Goal: Task Accomplishment & Management: Use online tool/utility

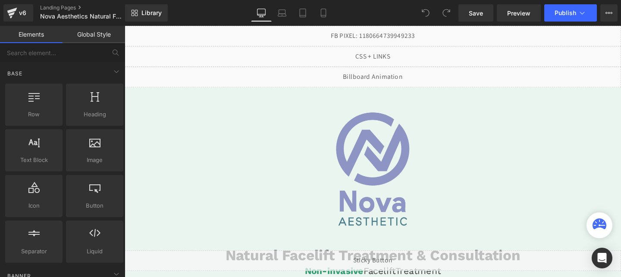
click at [554, 8] on button "Publish" at bounding box center [570, 12] width 53 height 17
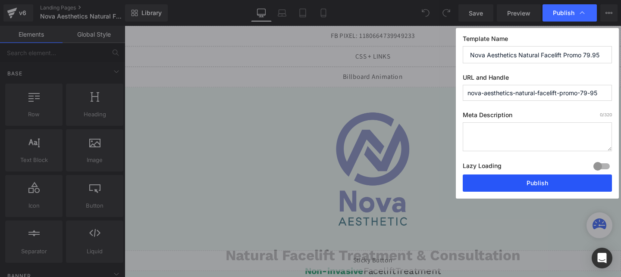
click at [548, 188] on button "Publish" at bounding box center [537, 183] width 149 height 17
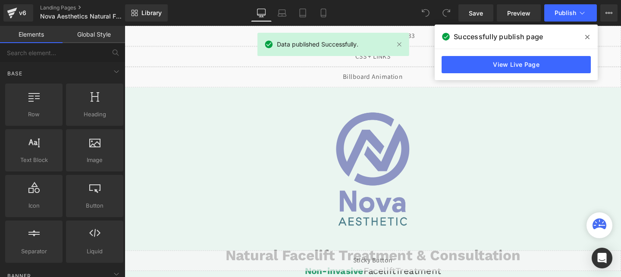
click at [561, 63] on link "View Live Page" at bounding box center [515, 64] width 149 height 17
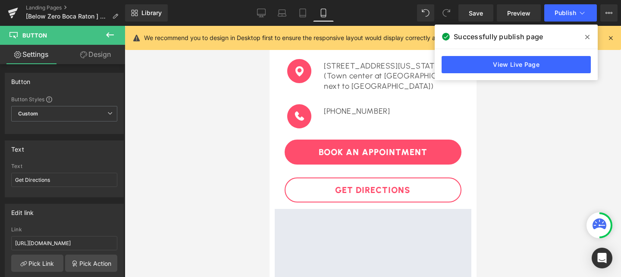
scroll to position [579, 0]
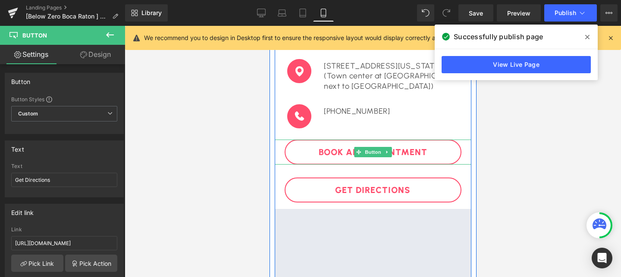
click at [332, 161] on link "Book An Appointment" at bounding box center [372, 152] width 177 height 25
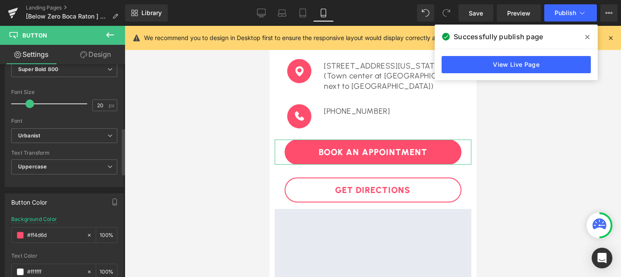
scroll to position [332, 0]
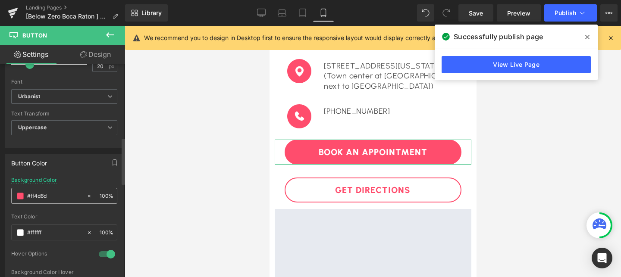
click at [71, 195] on input "#ff4d6d" at bounding box center [54, 195] width 55 height 9
type input "#0d82f7#0d82f7"
type input "0"
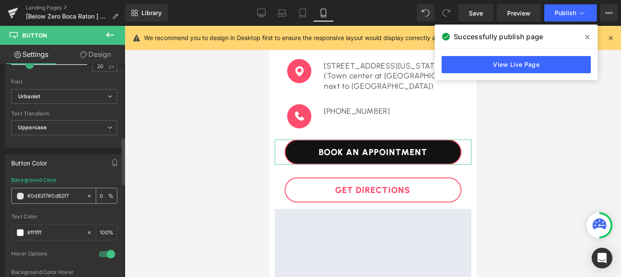
click at [40, 196] on input "#0d82f7#0d82f7" at bounding box center [54, 195] width 55 height 9
type input "#0d82f7"
type input "100"
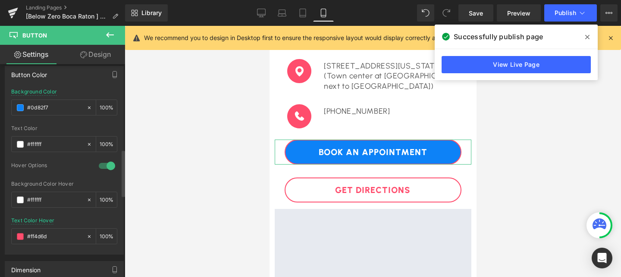
scroll to position [436, 0]
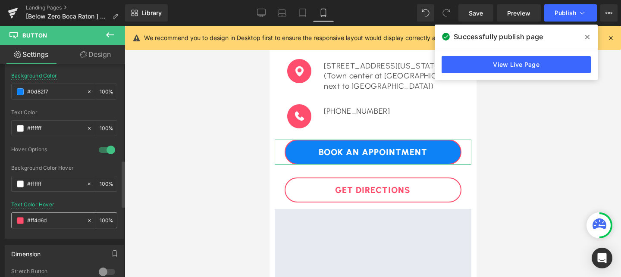
type input "#0d82f7"
click at [31, 222] on input "#ff4d6d" at bounding box center [54, 220] width 55 height 9
paste input "0d82f7"
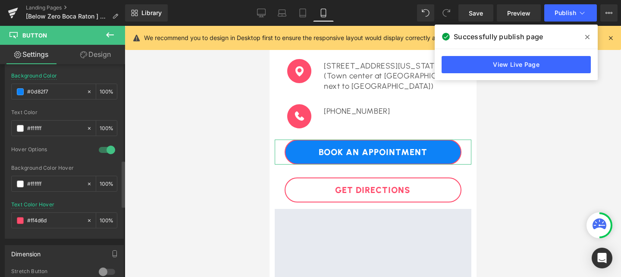
type input "#0d82f7"
click at [97, 61] on link "Design" at bounding box center [95, 54] width 63 height 19
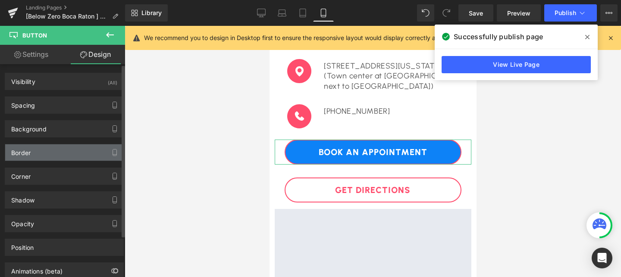
click at [47, 153] on div "Border" at bounding box center [64, 152] width 118 height 16
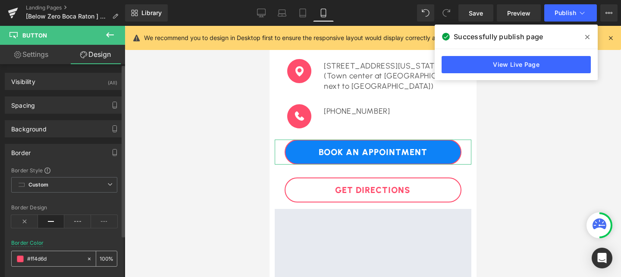
click at [39, 260] on input "#ff4d6d" at bounding box center [54, 258] width 55 height 9
paste input "0d82f7"
type input "#0d82f7"
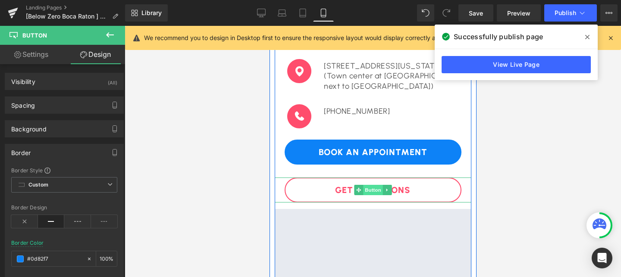
click at [370, 192] on span "Button" at bounding box center [373, 190] width 20 height 10
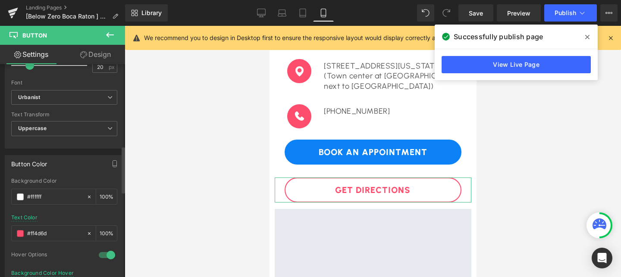
scroll to position [371, 0]
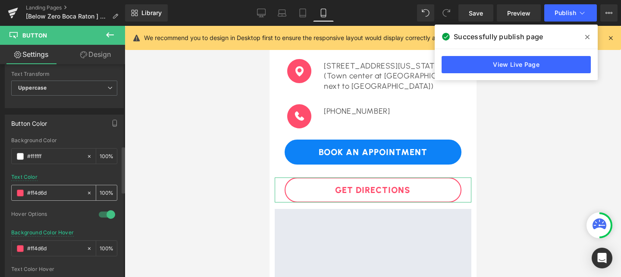
click at [51, 189] on input "#ff4d6d" at bounding box center [54, 192] width 55 height 9
paste input "0d82f7"
type input "#0d82f7"
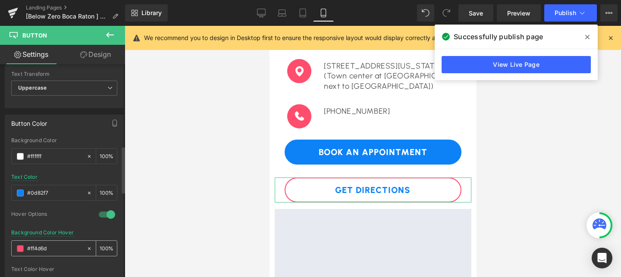
click at [52, 246] on input "#ff4d6d" at bounding box center [54, 248] width 55 height 9
click at [53, 246] on input "#ff4d6d" at bounding box center [54, 248] width 55 height 9
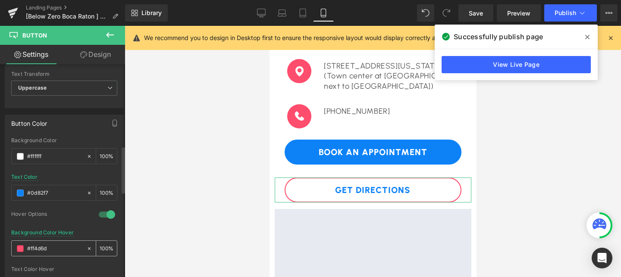
paste input "0d82f7"
type input "#0d82f7"
click at [98, 53] on link "Design" at bounding box center [95, 54] width 63 height 19
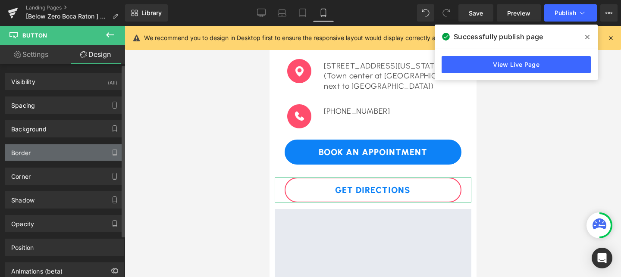
click at [48, 156] on div "Border" at bounding box center [64, 152] width 118 height 16
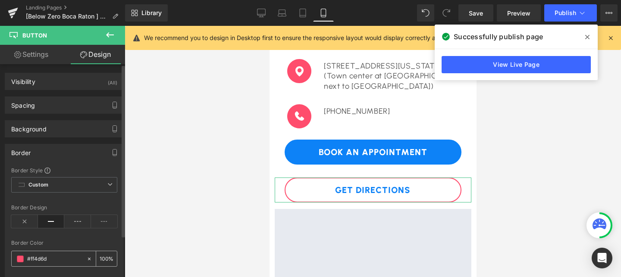
click at [42, 254] on input "#ff4d6d" at bounding box center [54, 258] width 55 height 9
paste input "0d82f7"
type input "#0d82f7"
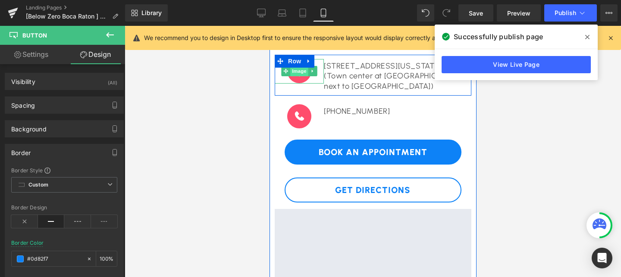
click at [294, 76] on span "Image" at bounding box center [299, 71] width 18 height 10
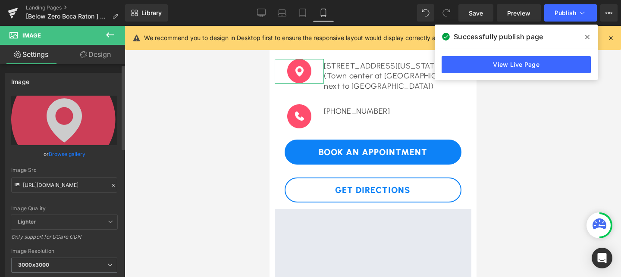
click at [66, 153] on link "Browse gallery" at bounding box center [67, 154] width 37 height 15
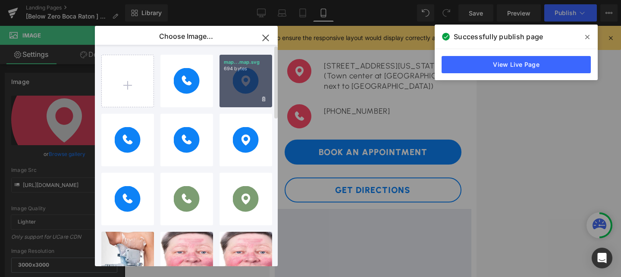
click at [245, 91] on div "map...map.svg 694 bytes" at bounding box center [245, 81] width 53 height 53
type input "[URL][DOMAIN_NAME]"
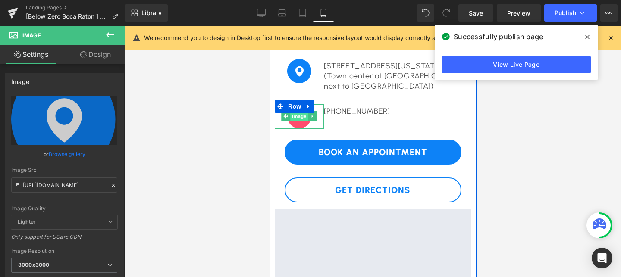
click at [303, 122] on span "Image" at bounding box center [299, 116] width 18 height 10
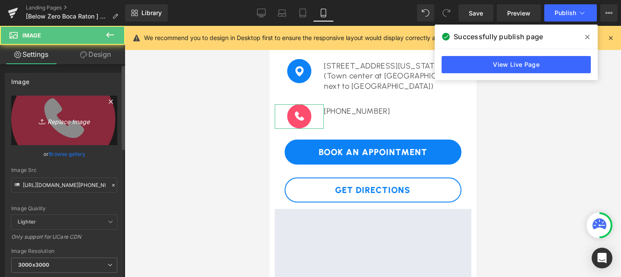
click at [74, 128] on link "Replace Image" at bounding box center [64, 121] width 106 height 50
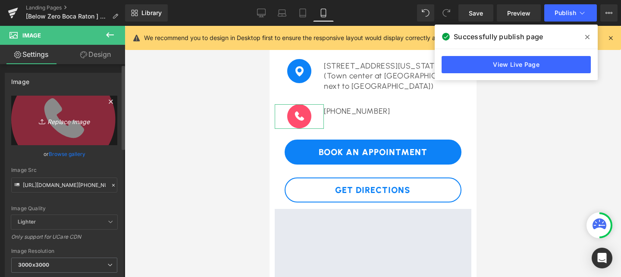
click at [59, 125] on icon "Replace Image" at bounding box center [64, 120] width 69 height 11
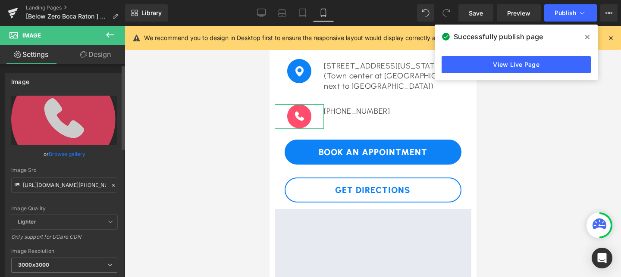
click at [73, 151] on link "Browse gallery" at bounding box center [67, 154] width 37 height 15
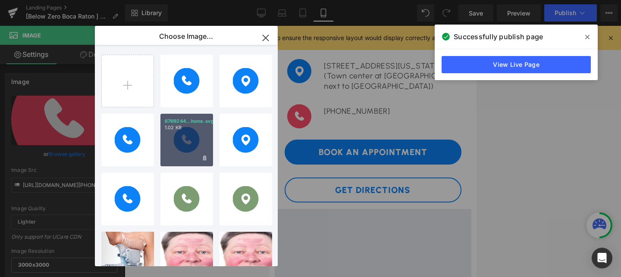
click at [188, 146] on div "6769244...hone.svg 1.02 KB" at bounding box center [186, 140] width 53 height 53
type input "[URL][DOMAIN_NAME]"
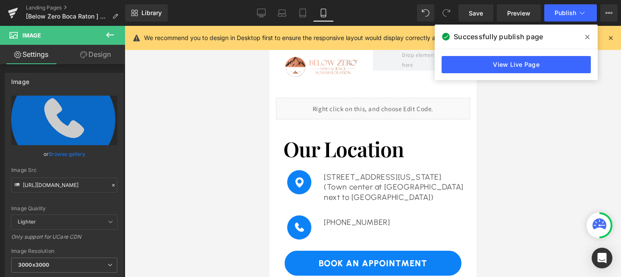
scroll to position [0, 0]
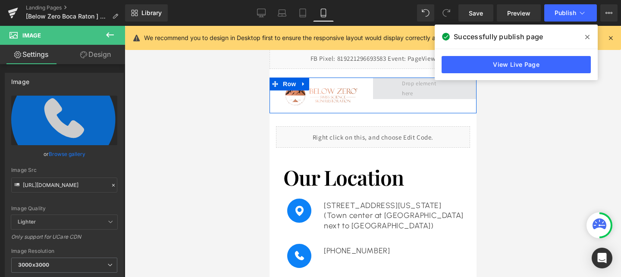
click at [411, 84] on span at bounding box center [424, 88] width 52 height 25
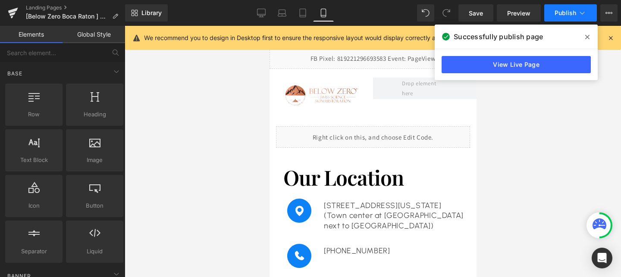
click at [571, 10] on span "Publish" at bounding box center [565, 12] width 22 height 7
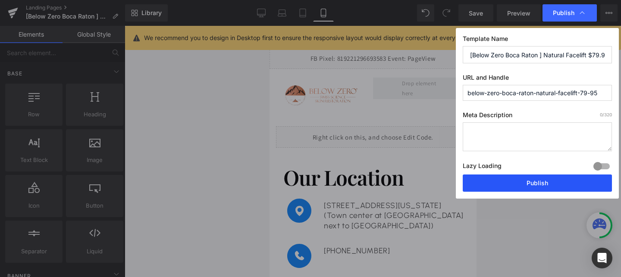
click at [564, 183] on button "Publish" at bounding box center [537, 183] width 149 height 17
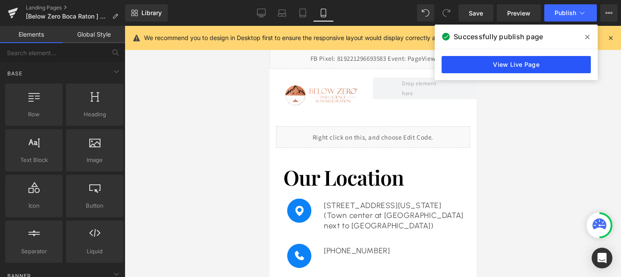
click at [560, 68] on link "View Live Page" at bounding box center [515, 64] width 149 height 17
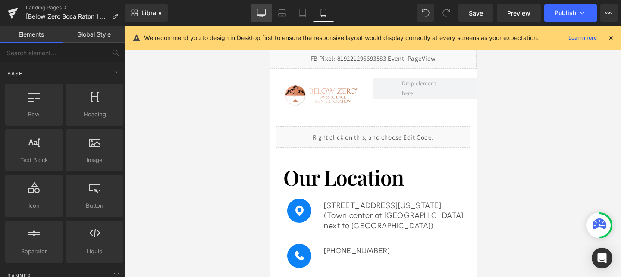
click at [258, 14] on icon at bounding box center [261, 14] width 8 height 0
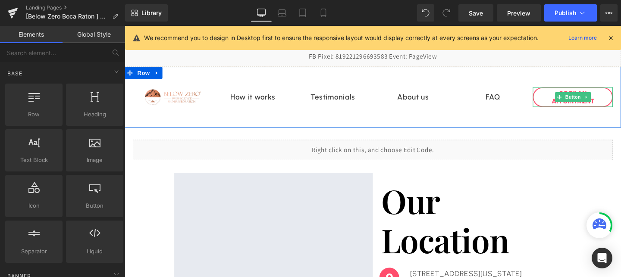
click at [561, 107] on link "Book An APPOINTMENT" at bounding box center [596, 101] width 84 height 21
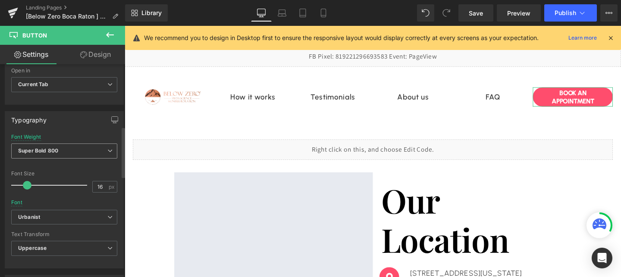
scroll to position [282, 0]
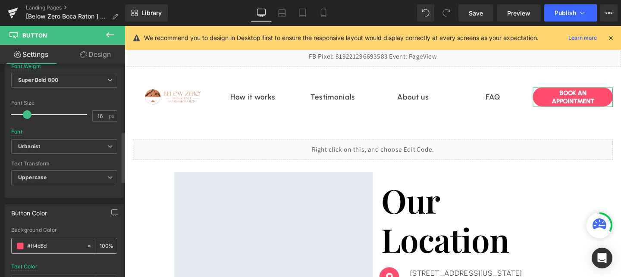
click at [44, 248] on input "#ff4d6d" at bounding box center [54, 245] width 55 height 9
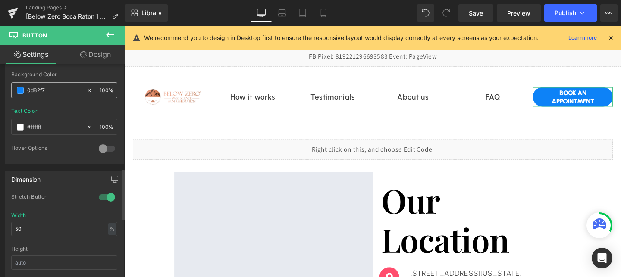
scroll to position [440, 0]
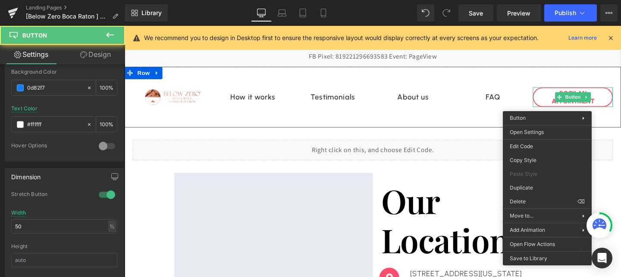
type input "#0d82f7"
click at [566, 105] on link "Book An APPOINTMENT" at bounding box center [596, 101] width 84 height 21
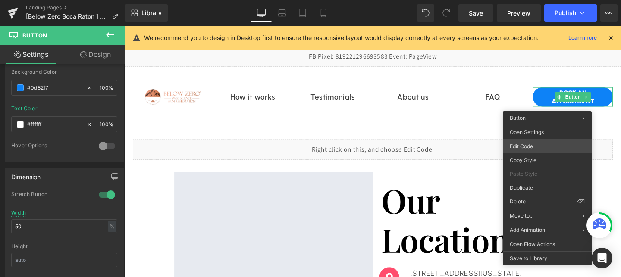
click at [528, 0] on div "Image You are previewing how the will restyle your page. You can not edit Eleme…" at bounding box center [310, 0] width 621 height 0
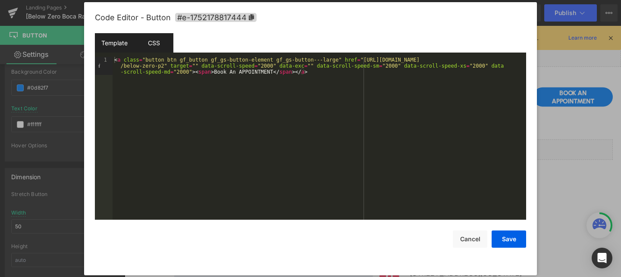
click at [159, 35] on div "CSS" at bounding box center [153, 42] width 39 height 19
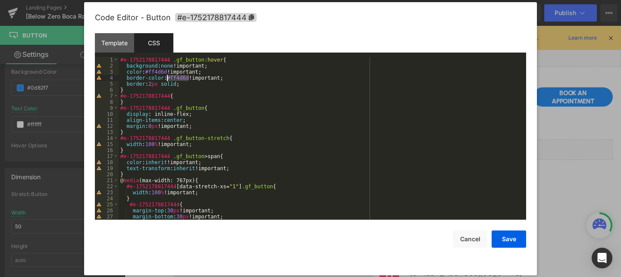
drag, startPoint x: 189, startPoint y: 79, endPoint x: 168, endPoint y: 79, distance: 21.1
click at [168, 79] on div "#e-1752178817444 .gf_button :hover { background : none !important; color : #ff4…" at bounding box center [321, 144] width 404 height 175
click at [189, 78] on div "#e-1752178817444 .gf_button :hover { background : none !important; color : #ff4…" at bounding box center [321, 144] width 404 height 175
drag, startPoint x: 189, startPoint y: 78, endPoint x: 170, endPoint y: 79, distance: 18.6
click at [170, 79] on div "#e-1752178817444 .gf_button :hover { background : none !important; color : #ff4…" at bounding box center [321, 144] width 404 height 175
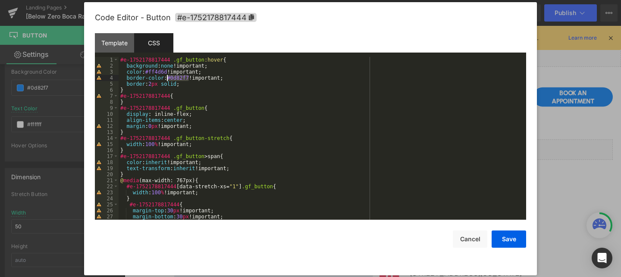
drag, startPoint x: 190, startPoint y: 76, endPoint x: 167, endPoint y: 81, distance: 23.3
click at [167, 81] on div "#e-1752178817444 .gf_button :hover { background : none !important; color : #ff4…" at bounding box center [321, 144] width 404 height 175
drag, startPoint x: 168, startPoint y: 72, endPoint x: 145, endPoint y: 72, distance: 22.8
click at [145, 72] on div "#e-1752178817444 .gf_button :hover { background : none !important; color : #ff4…" at bounding box center [321, 144] width 404 height 175
click at [502, 236] on button "Save" at bounding box center [508, 239] width 34 height 17
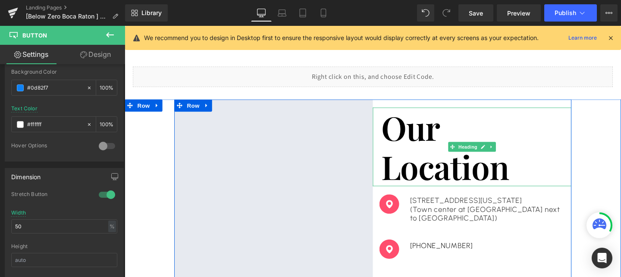
scroll to position [120, 0]
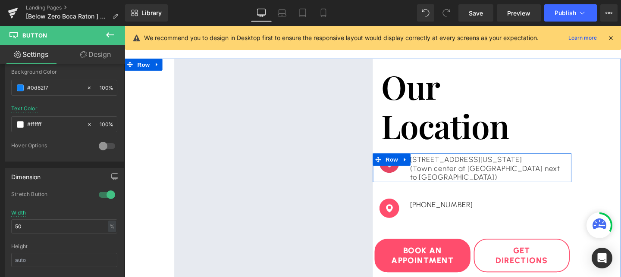
click at [404, 172] on span "Row" at bounding box center [405, 166] width 17 height 13
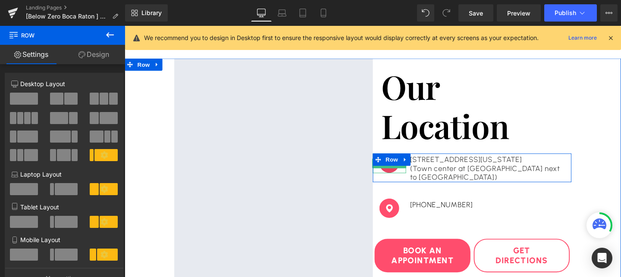
click at [400, 173] on span "Image" at bounding box center [403, 170] width 18 height 10
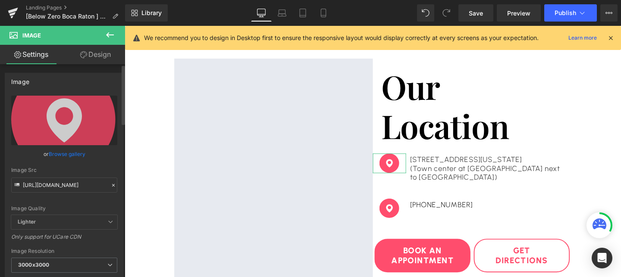
click at [64, 154] on link "Browse gallery" at bounding box center [67, 154] width 37 height 15
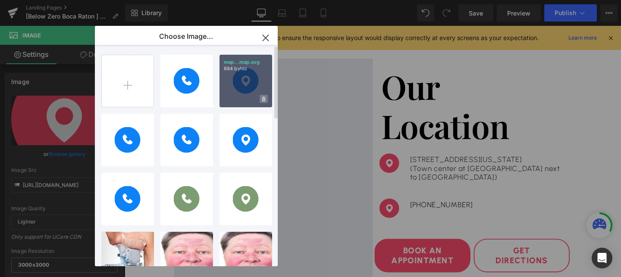
click at [262, 95] on span at bounding box center [264, 99] width 8 height 8
click at [237, 99] on span "Yes" at bounding box center [235, 98] width 22 height 9
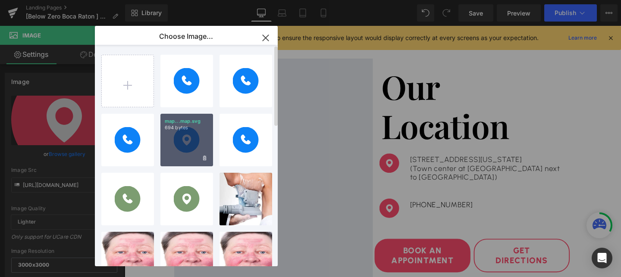
click at [183, 131] on div "map...map.svg 694 bytes" at bounding box center [186, 140] width 53 height 53
type input "[URL][DOMAIN_NAME]"
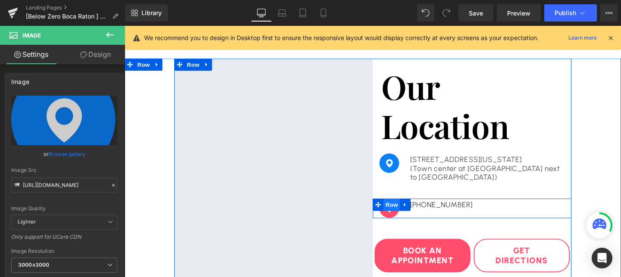
click at [401, 218] on span "Row" at bounding box center [405, 213] width 17 height 13
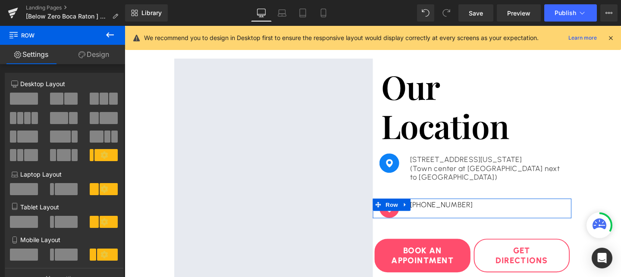
click at [96, 54] on link "Design" at bounding box center [94, 54] width 63 height 19
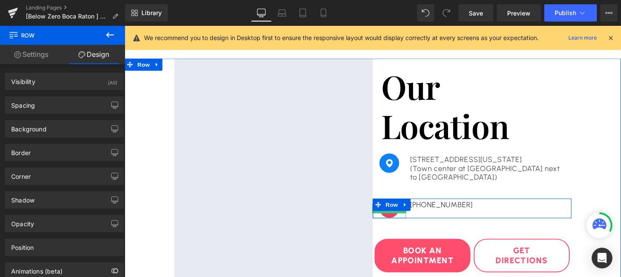
click at [404, 222] on span "Image" at bounding box center [403, 218] width 18 height 10
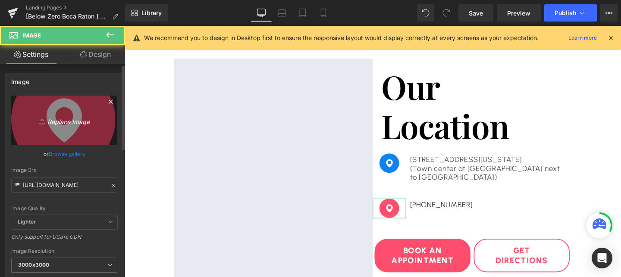
click at [68, 123] on icon "Replace Image" at bounding box center [64, 120] width 69 height 11
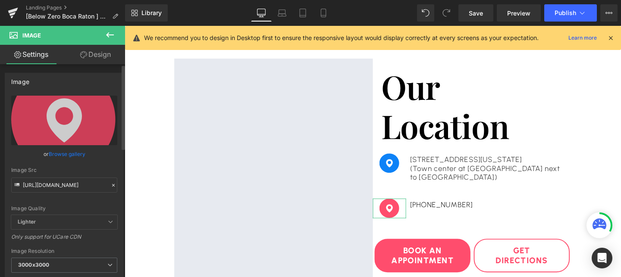
click at [69, 153] on link "Browse gallery" at bounding box center [67, 154] width 37 height 15
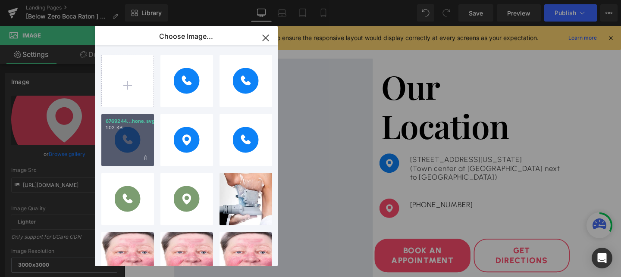
click at [128, 150] on div "6769244...hone.svg 1.02 KB" at bounding box center [127, 140] width 53 height 53
type input "[URL][DOMAIN_NAME]"
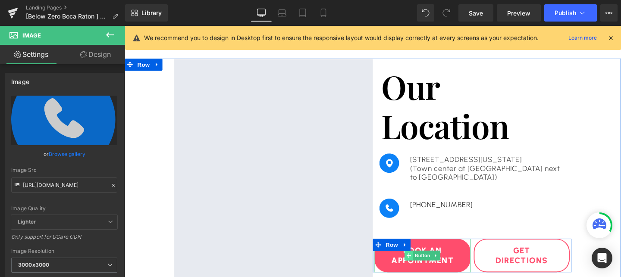
click at [427, 269] on span at bounding box center [423, 267] width 9 height 10
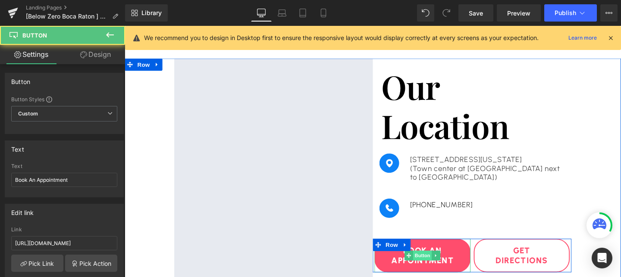
click at [436, 267] on span "Button" at bounding box center [438, 267] width 20 height 10
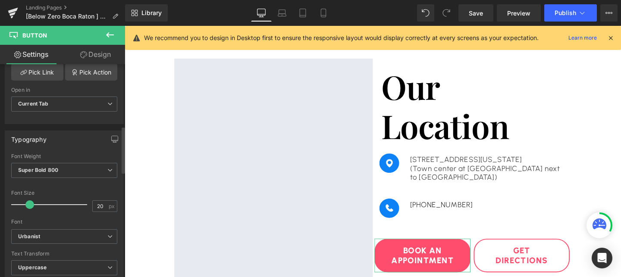
scroll to position [348, 0]
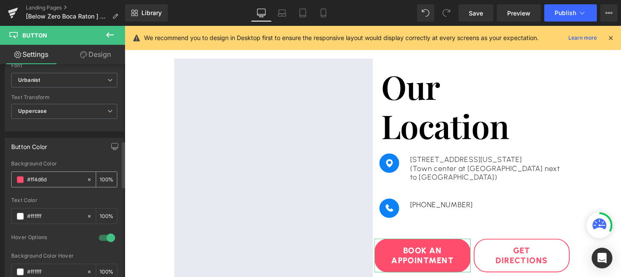
click at [59, 177] on input "#ff4d6d" at bounding box center [54, 179] width 55 height 9
paste input "0d82f7"
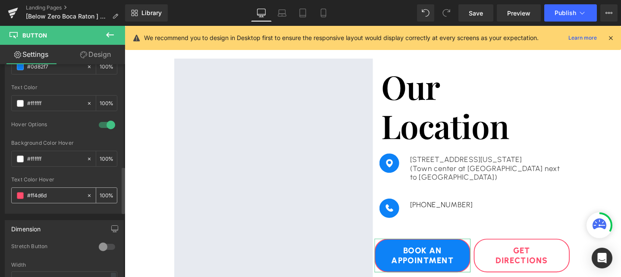
scroll to position [464, 0]
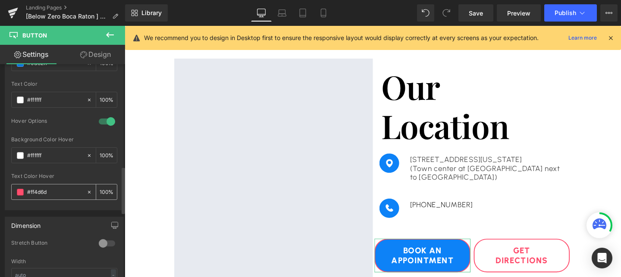
type input "#0d82f7"
click at [61, 192] on input "#ff4d6d" at bounding box center [54, 192] width 55 height 9
paste input "0d82f7"
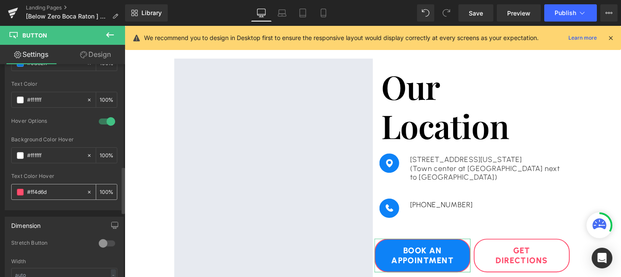
type input "#0d82f7"
click at [88, 51] on link "Design" at bounding box center [95, 54] width 63 height 19
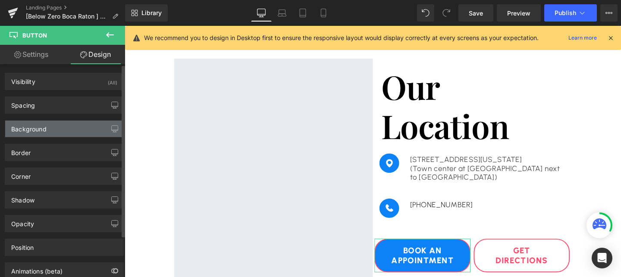
click at [38, 133] on div "Background" at bounding box center [64, 129] width 118 height 16
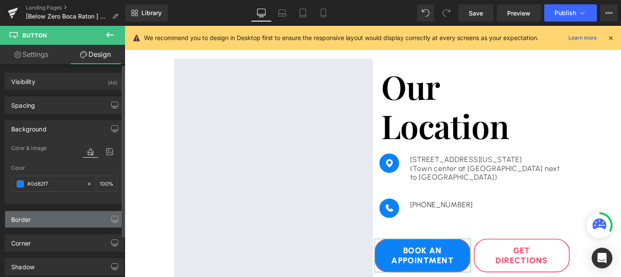
click at [43, 222] on div "Border" at bounding box center [64, 219] width 118 height 16
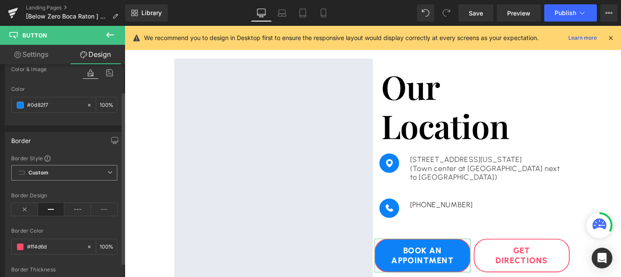
scroll to position [101, 0]
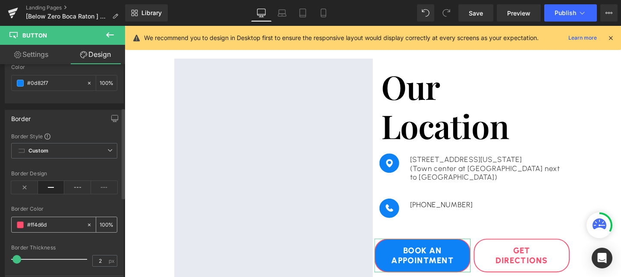
click at [58, 222] on input "#ff4d6d" at bounding box center [54, 224] width 55 height 9
paste input "0d82f7"
type input "#0d82f7"
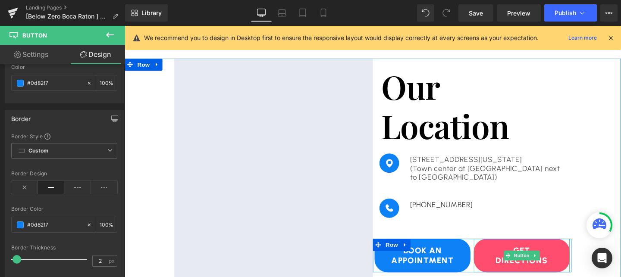
click at [516, 263] on link "Get Directions" at bounding box center [541, 267] width 101 height 35
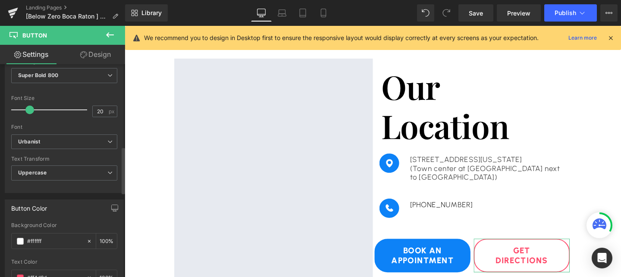
scroll to position [402, 0]
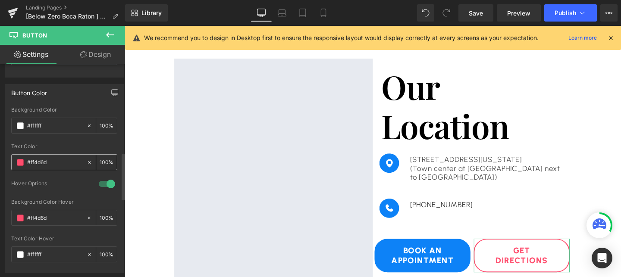
click at [44, 162] on input "#ff4d6d" at bounding box center [54, 162] width 55 height 9
type input "#0d82f7"
click at [57, 218] on input "#ff4d6d" at bounding box center [54, 217] width 55 height 9
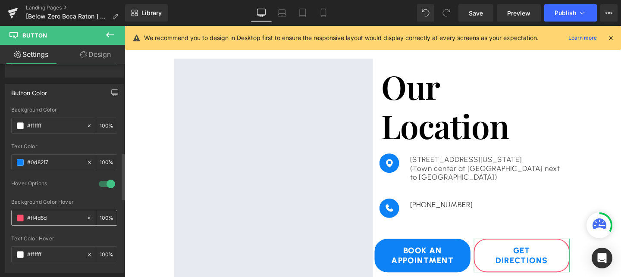
click at [57, 218] on input "#ff4d6d" at bounding box center [54, 217] width 55 height 9
paste input "0d82f7"
type input "#0d82f7"
click at [90, 60] on link "Design" at bounding box center [95, 54] width 63 height 19
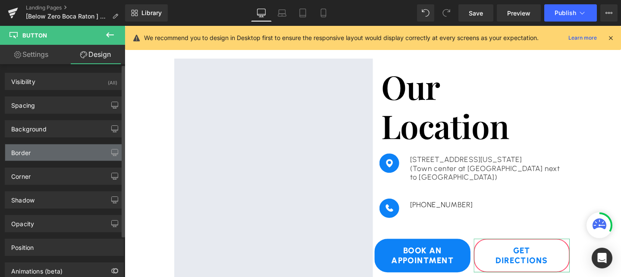
click at [31, 155] on div "Border" at bounding box center [64, 152] width 118 height 16
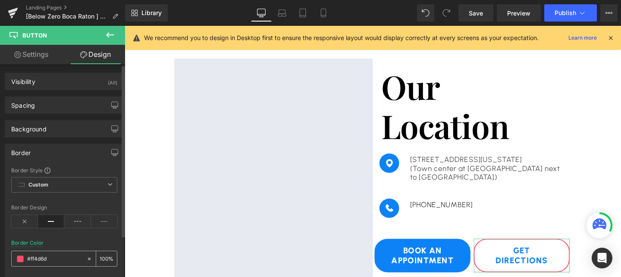
click at [44, 260] on input "#ff4d6d" at bounding box center [54, 258] width 55 height 9
paste input "0d82f7"
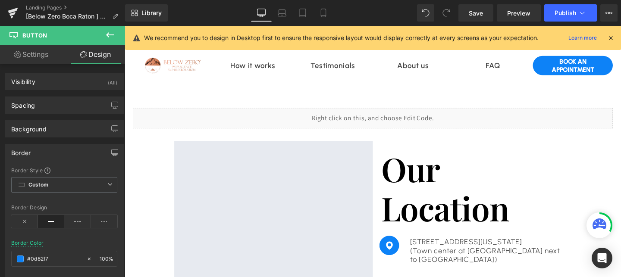
scroll to position [0, 0]
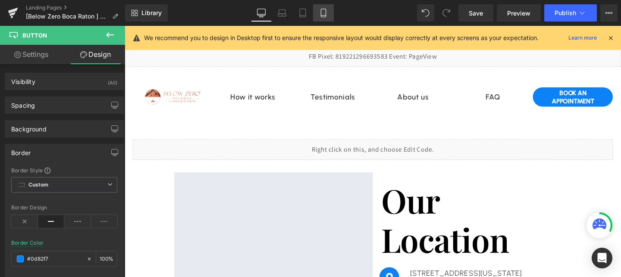
click at [325, 16] on icon at bounding box center [323, 13] width 9 height 9
type input "#e958a7"
type input "100"
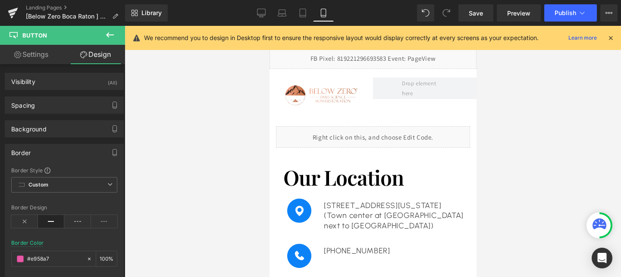
click at [561, 22] on div "Library Mobile Desktop Laptop Tablet Mobile Save Preview Publish Scheduled View…" at bounding box center [373, 13] width 496 height 26
click at [563, 13] on span "Publish" at bounding box center [565, 12] width 22 height 7
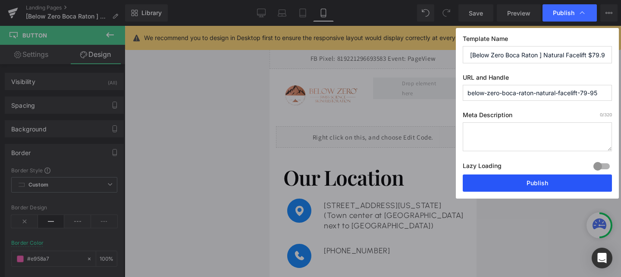
click at [524, 184] on button "Publish" at bounding box center [537, 183] width 149 height 17
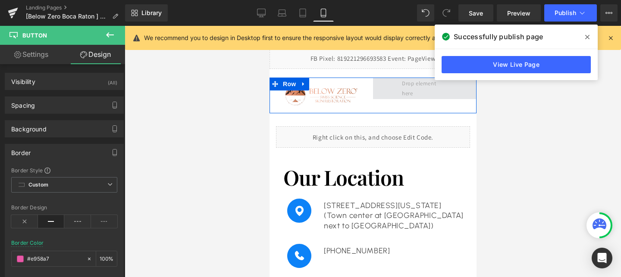
click at [405, 82] on span at bounding box center [424, 88] width 52 height 25
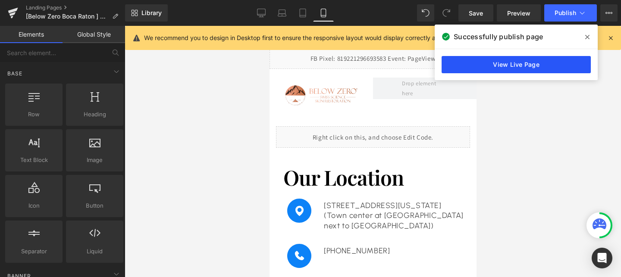
click at [466, 65] on link "View Live Page" at bounding box center [515, 64] width 149 height 17
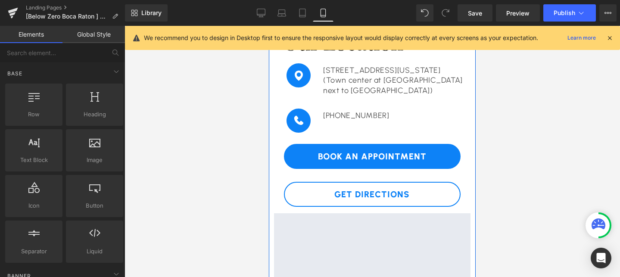
scroll to position [243, 0]
